Goal: Task Accomplishment & Management: Use online tool/utility

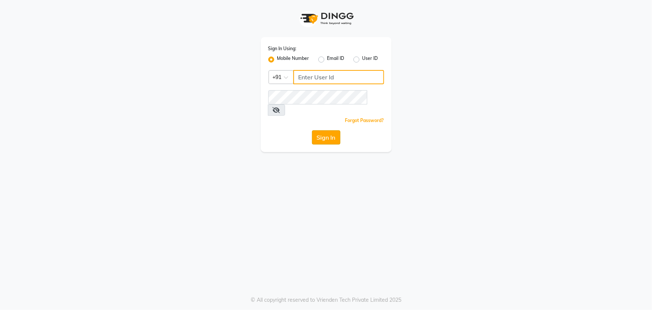
type input "7799792345"
click at [318, 130] on button "Sign In" at bounding box center [326, 137] width 28 height 14
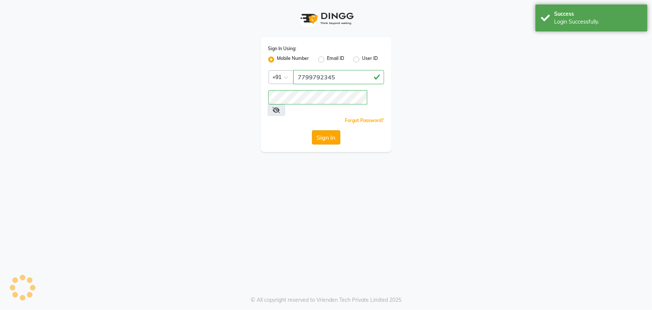
select select "7205"
select select "service"
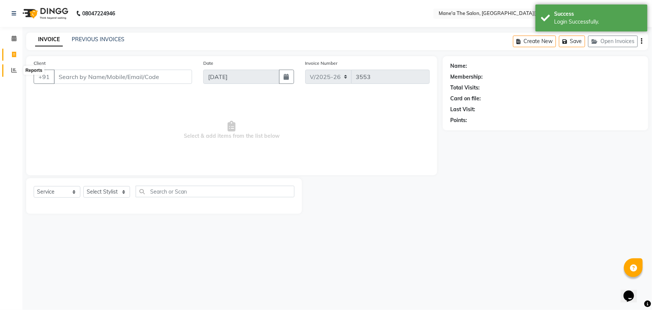
click at [13, 67] on span at bounding box center [13, 70] width 13 height 9
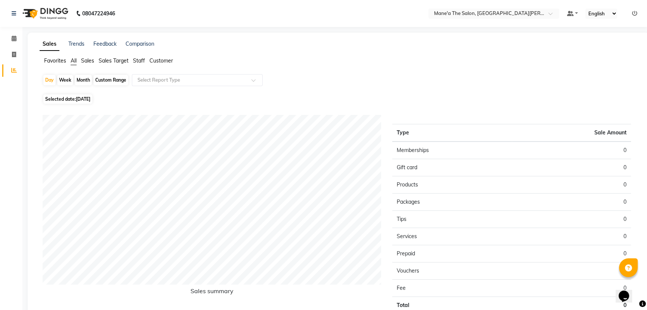
click at [67, 78] on div "Week" at bounding box center [65, 80] width 16 height 10
select select "9"
select select "2025"
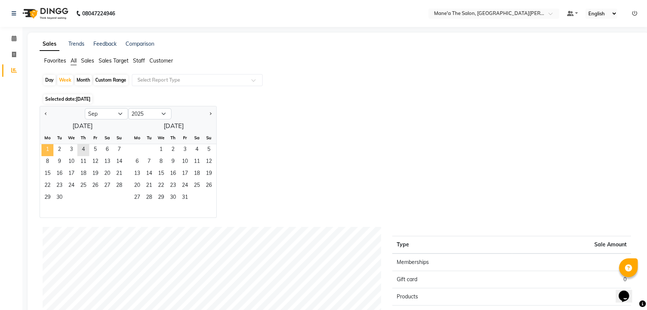
click at [47, 153] on span "1" at bounding box center [47, 150] width 12 height 12
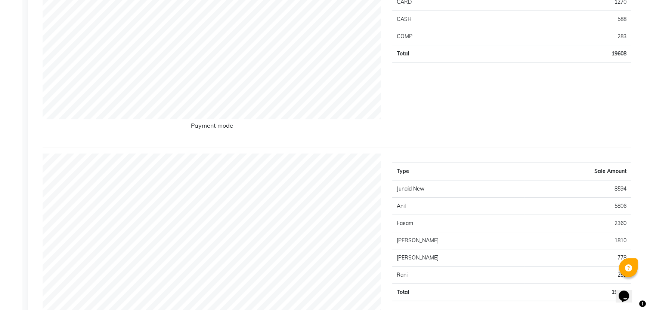
scroll to position [136, 0]
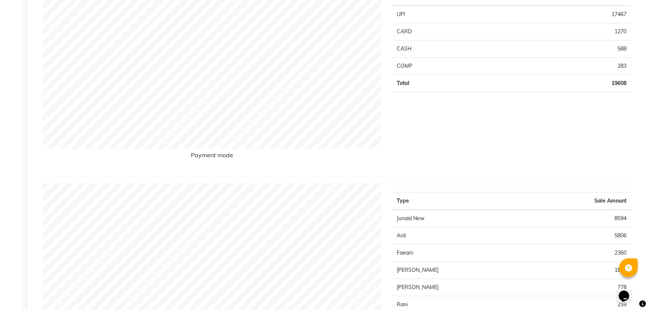
select select "7205"
select select "service"
